Goal: Find specific page/section: Find specific page/section

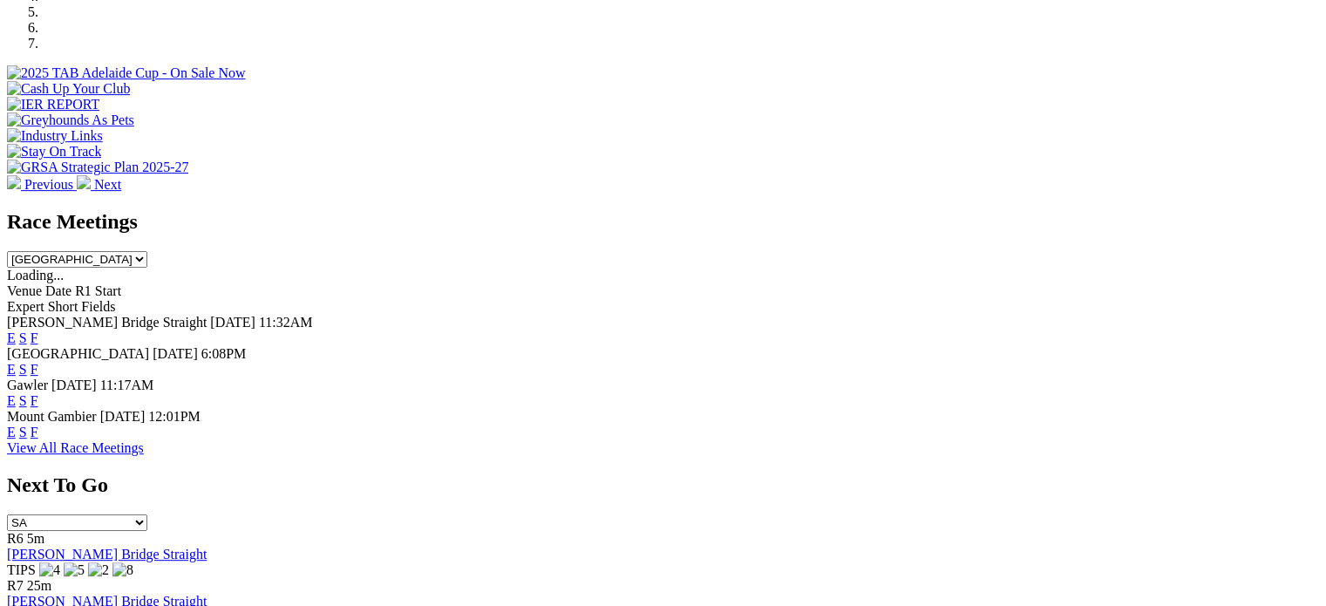
scroll to position [610, 0]
click at [38, 424] on link "F" at bounding box center [35, 431] width 8 height 15
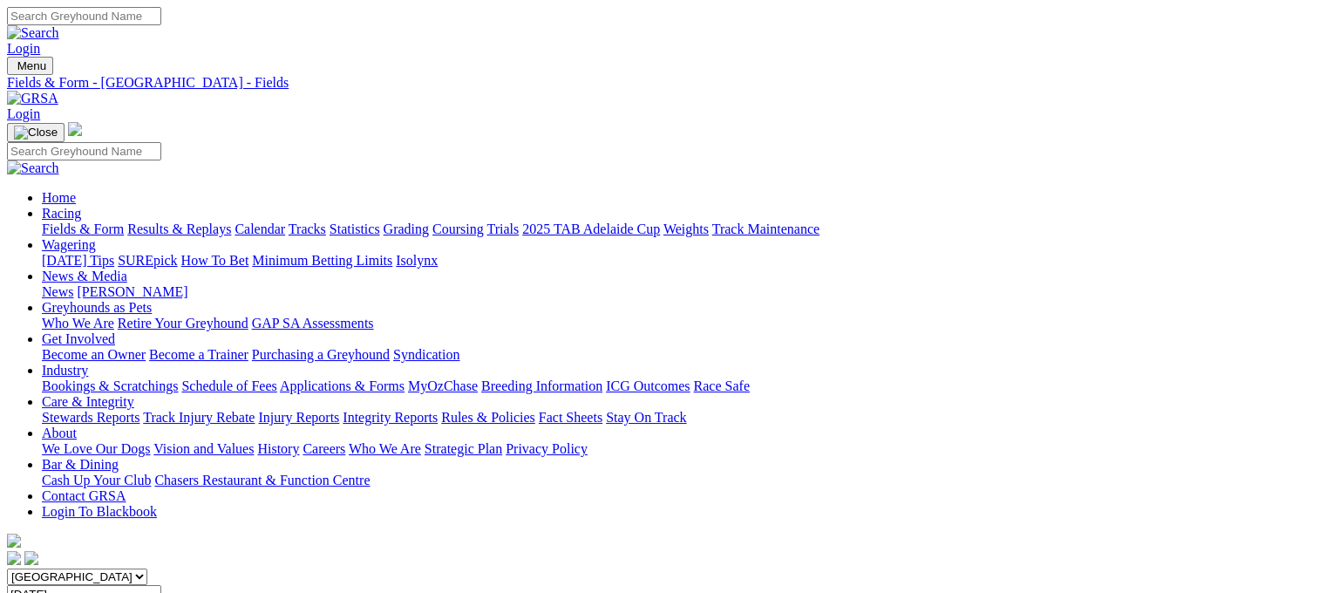
drag, startPoint x: 68, startPoint y: 372, endPoint x: 37, endPoint y: 320, distance: 61.0
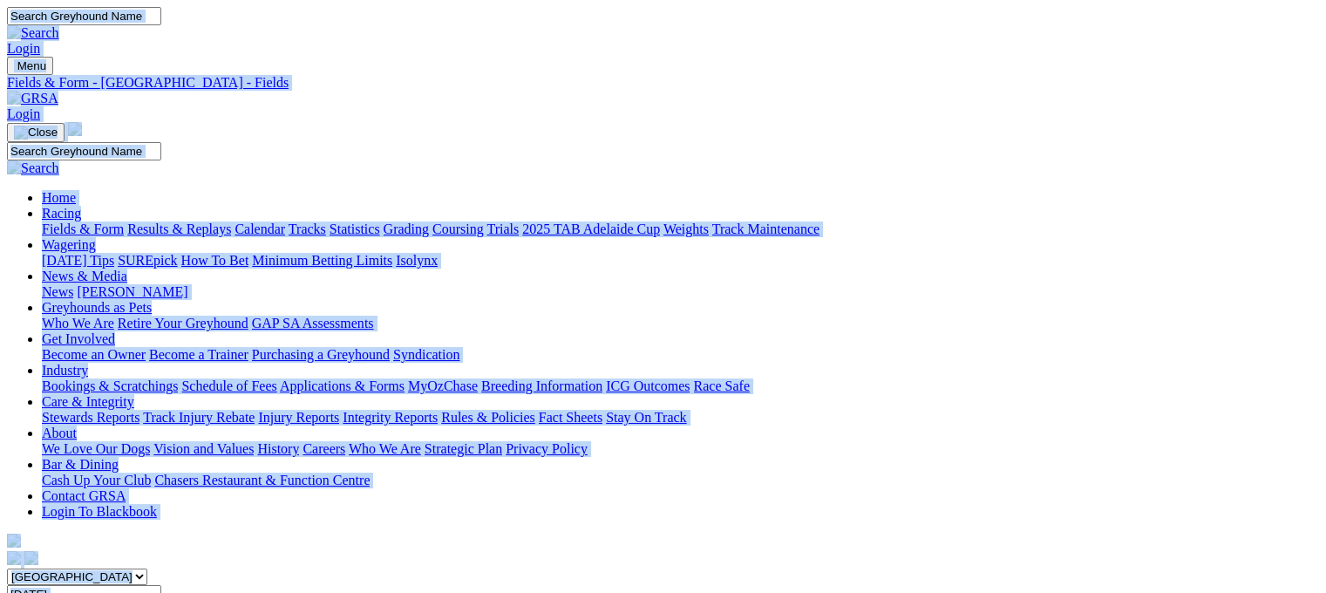
copy body "Login Menu Fields & Form - Mount Gambier - Fields Login Home Racing Fields & Fo…"
